Goal: Check status: Check status

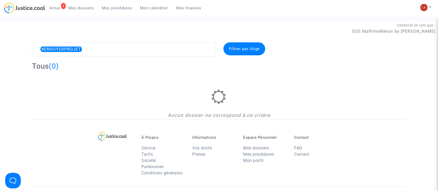
click at [110, 6] on span "Mes procédures" at bounding box center [117, 8] width 30 height 5
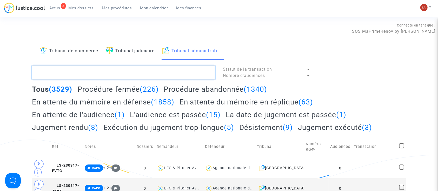
click at [110, 70] on textarea at bounding box center [123, 72] width 183 height 14
paste textarea "DFT2"
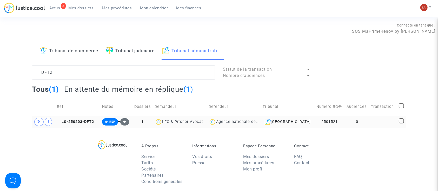
click at [78, 119] on td "LS-250203-DFT2" at bounding box center [77, 122] width 45 height 12
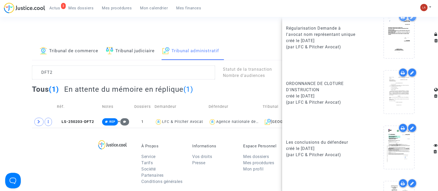
scroll to position [527, 0]
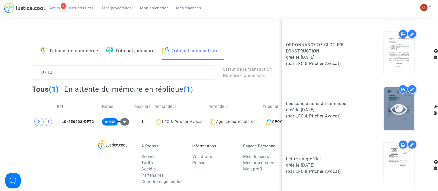
click at [391, 113] on icon at bounding box center [399, 109] width 17 height 17
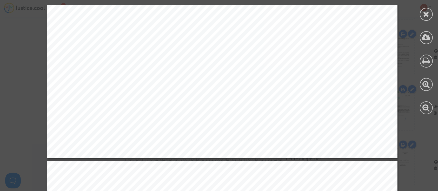
scroll to position [1838, 0]
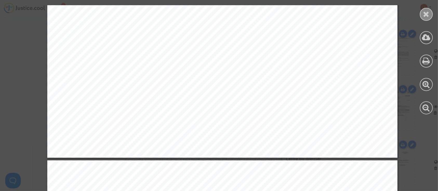
click at [428, 18] on div at bounding box center [426, 14] width 13 height 13
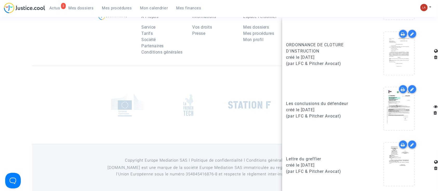
scroll to position [0, 0]
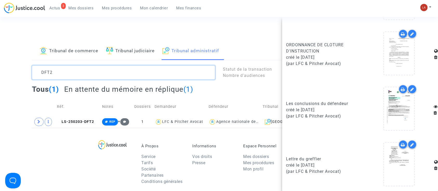
click at [54, 76] on textarea at bounding box center [123, 72] width 183 height 14
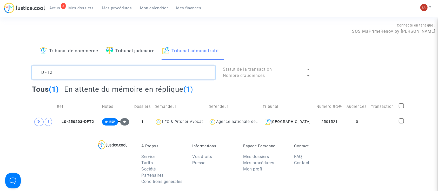
click at [54, 76] on textarea at bounding box center [123, 72] width 183 height 14
paste textarea "AYQD"
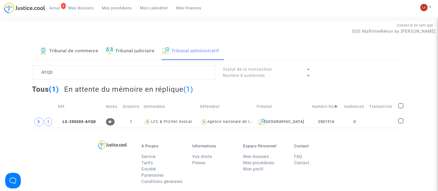
click at [96, 114] on td "Réf." at bounding box center [80, 106] width 48 height 18
click at [93, 116] on td "LS-250203-AYQD" at bounding box center [80, 122] width 48 height 12
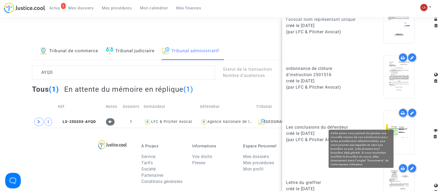
scroll to position [527, 0]
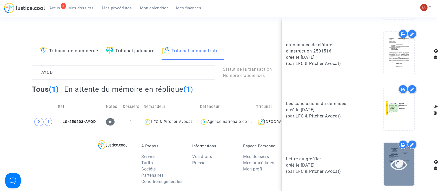
click at [393, 169] on icon at bounding box center [399, 164] width 17 height 17
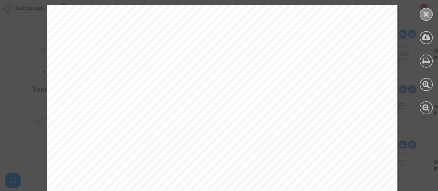
click at [425, 18] on div at bounding box center [426, 14] width 13 height 13
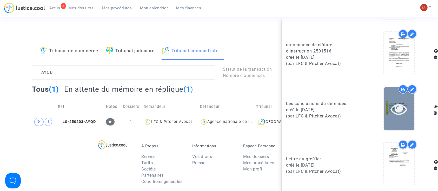
click at [384, 110] on div at bounding box center [399, 109] width 30 height 17
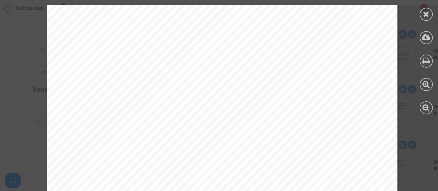
scroll to position [2954, 0]
click at [429, 17] on icon at bounding box center [426, 14] width 6 height 8
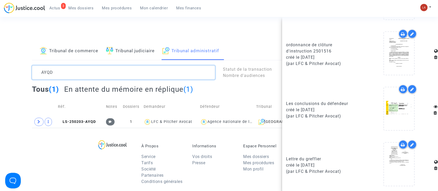
click at [96, 69] on textarea at bounding box center [123, 72] width 183 height 14
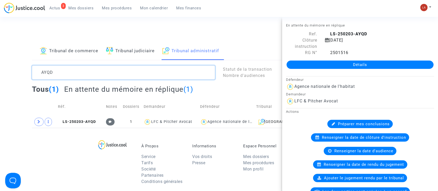
click at [96, 69] on textarea at bounding box center [123, 72] width 183 height 14
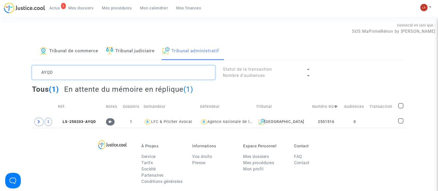
click at [96, 69] on textarea at bounding box center [123, 72] width 183 height 14
paste textarea "EJV"
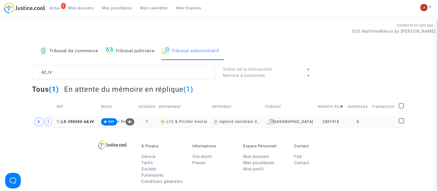
click at [82, 122] on span "LS-250203-AEJV" at bounding box center [75, 122] width 37 height 4
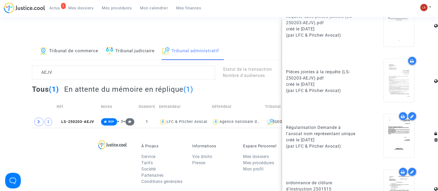
scroll to position [471, 0]
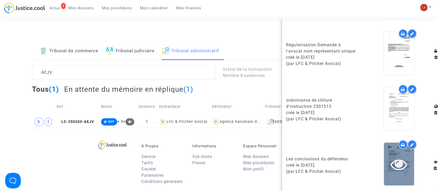
click at [391, 159] on icon at bounding box center [399, 164] width 17 height 17
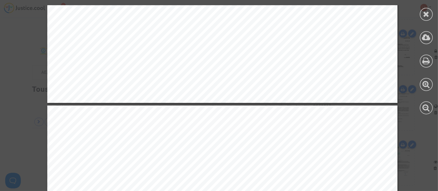
scroll to position [1202, 0]
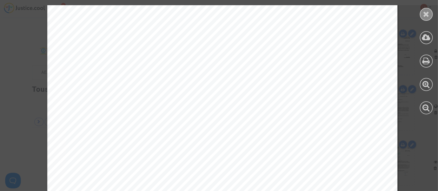
click at [422, 17] on div at bounding box center [426, 14] width 13 height 13
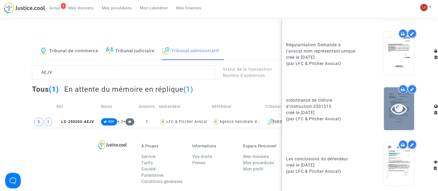
click at [395, 119] on div at bounding box center [399, 108] width 30 height 43
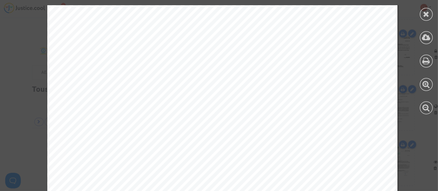
scroll to position [318, 0]
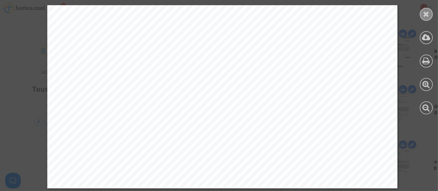
click at [428, 12] on icon at bounding box center [426, 14] width 6 height 8
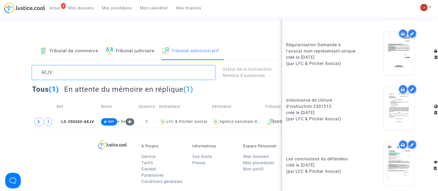
click at [50, 78] on textarea at bounding box center [123, 72] width 183 height 14
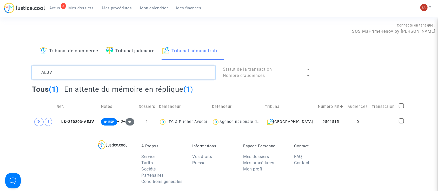
scroll to position [0, 0]
click at [50, 78] on textarea at bounding box center [123, 72] width 183 height 14
paste textarea "4UNH"
type textarea "4UNH"
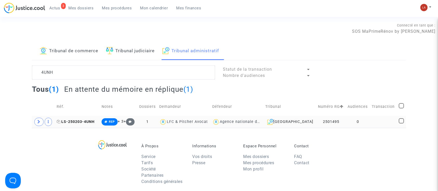
click at [81, 120] on span "LS-250203-4UNH" at bounding box center [76, 122] width 38 height 4
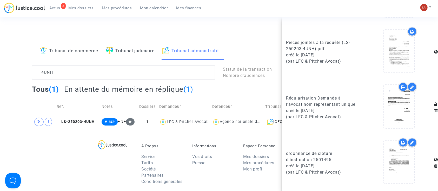
scroll to position [471, 0]
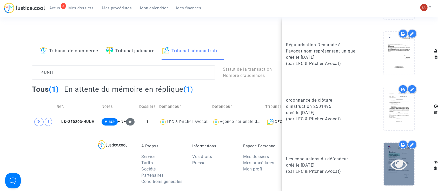
click at [394, 171] on div at bounding box center [399, 164] width 30 height 43
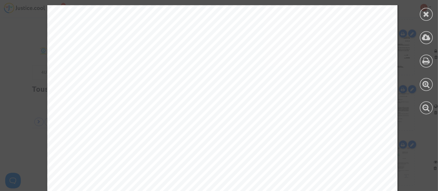
scroll to position [2090, 0]
click at [425, 17] on icon at bounding box center [426, 14] width 6 height 8
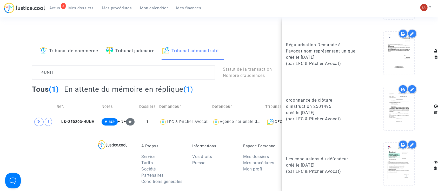
click at [85, 9] on span "Mes dossiers" at bounding box center [81, 8] width 25 height 5
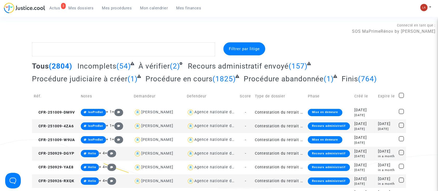
click at [111, 7] on span "Mes procédures" at bounding box center [117, 8] width 30 height 5
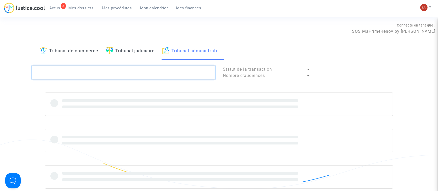
click at [81, 68] on textarea at bounding box center [123, 72] width 183 height 14
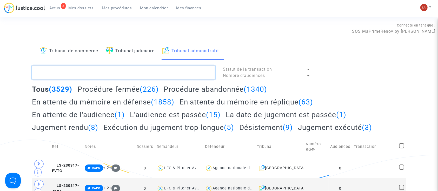
paste textarea "KQNB"
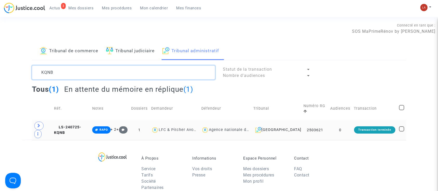
type textarea "KQNB"
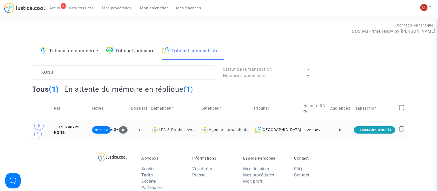
click at [100, 123] on td "RAPO + 2 +" at bounding box center [109, 130] width 39 height 20
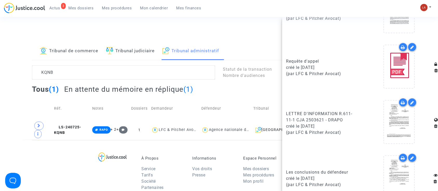
scroll to position [487, 0]
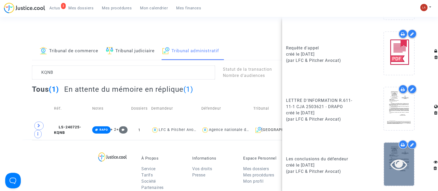
click at [393, 170] on icon at bounding box center [399, 164] width 17 height 17
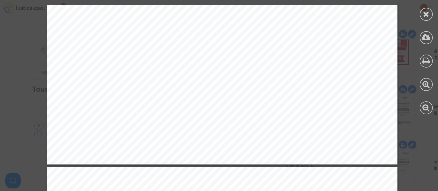
scroll to position [2393, 0]
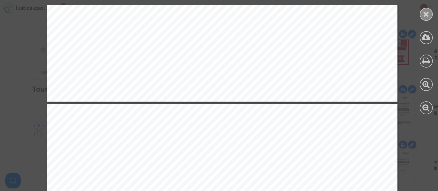
click at [428, 15] on icon at bounding box center [426, 14] width 6 height 8
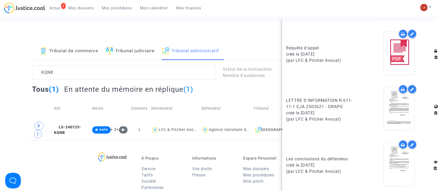
click at [61, 6] on link "3 Actus" at bounding box center [54, 8] width 19 height 8
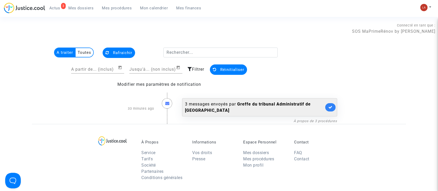
click at [329, 110] on link at bounding box center [330, 107] width 10 height 8
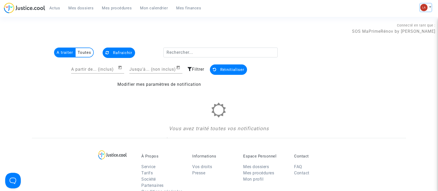
click at [422, 7] on img at bounding box center [423, 7] width 7 height 7
click at [389, 24] on link "Changer de compte" at bounding box center [405, 27] width 52 height 8
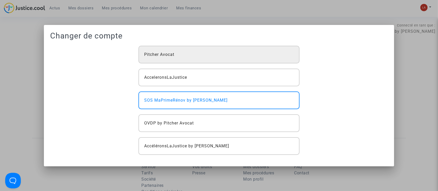
click at [148, 55] on span "Pitcher Avocat" at bounding box center [159, 54] width 30 height 6
